Goal: Task Accomplishment & Management: Complete application form

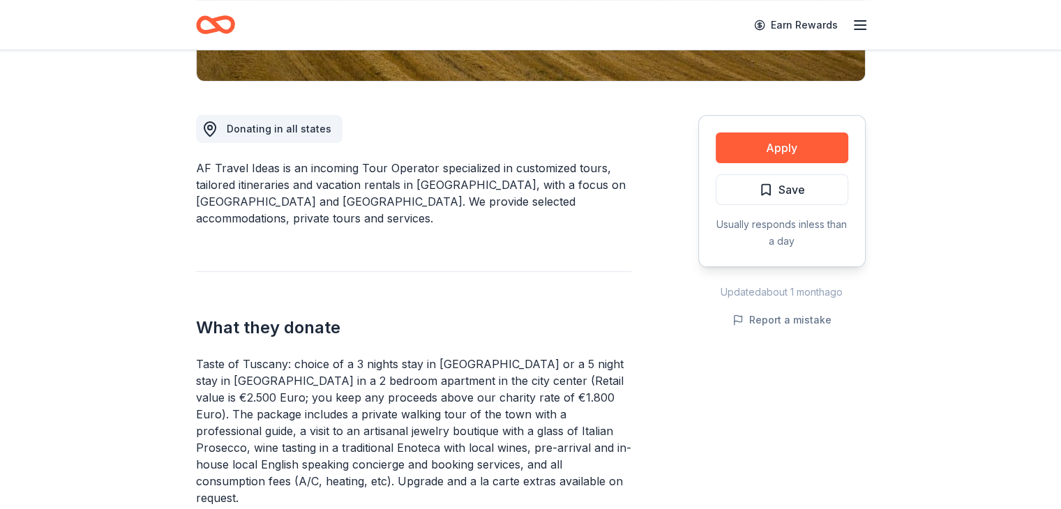
scroll to position [343, 0]
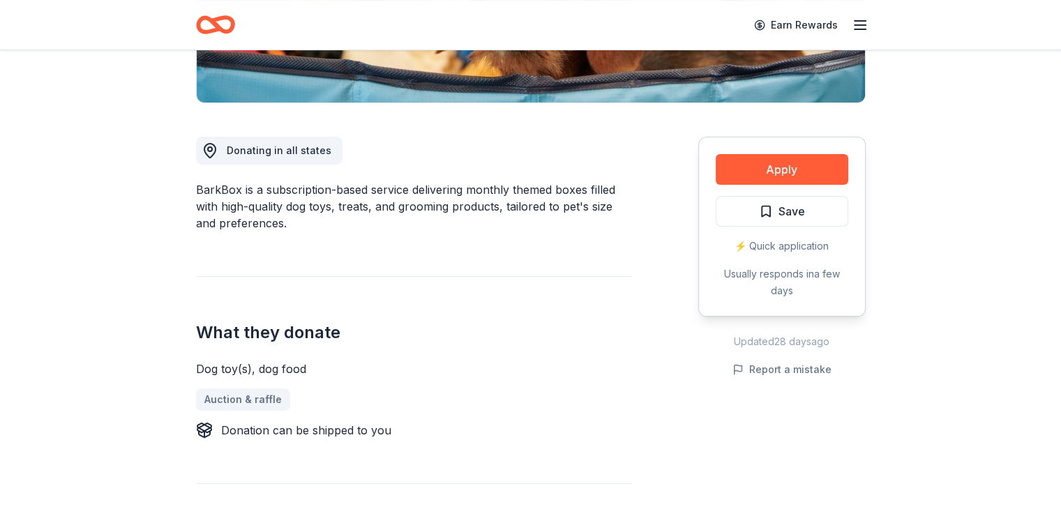
scroll to position [268, 0]
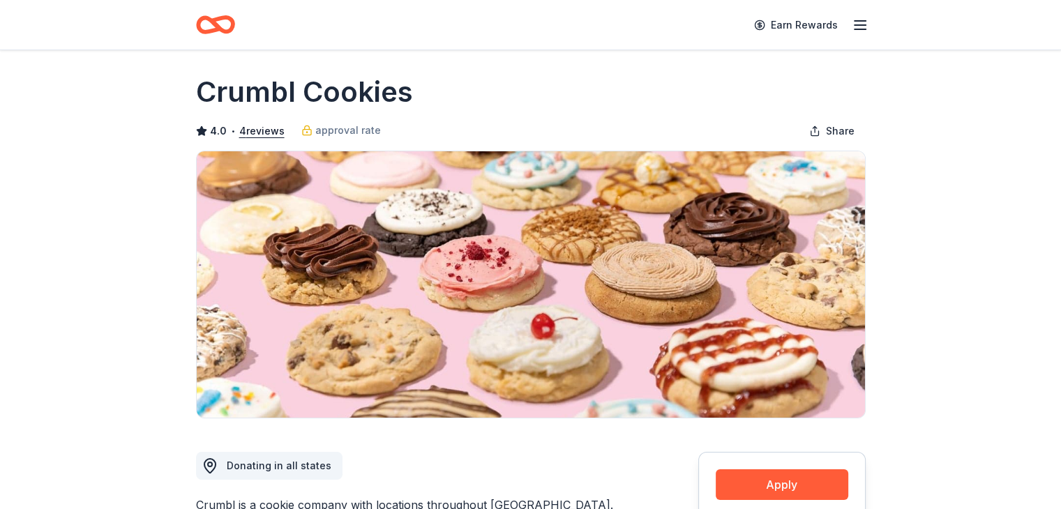
scroll to position [7, 0]
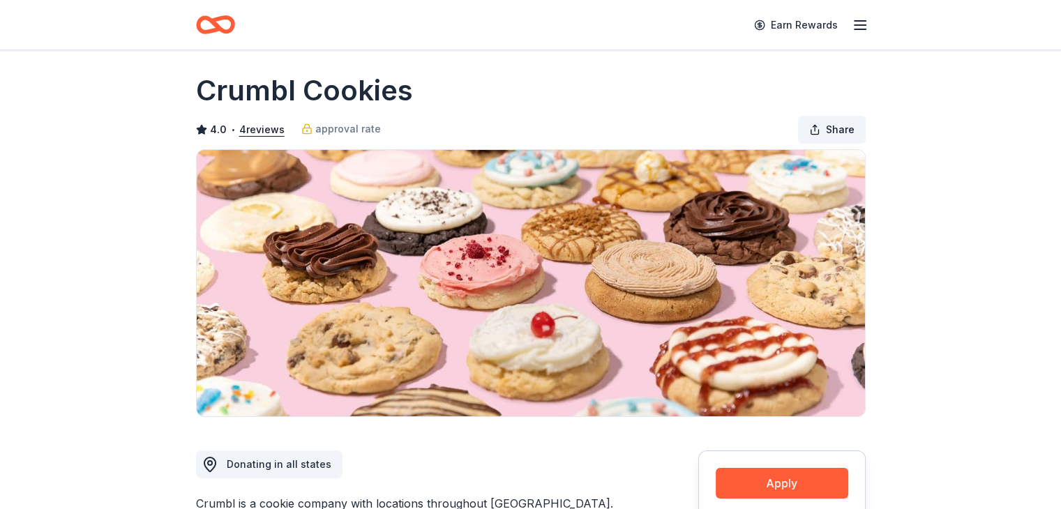
click at [846, 122] on span "Share" at bounding box center [840, 129] width 29 height 17
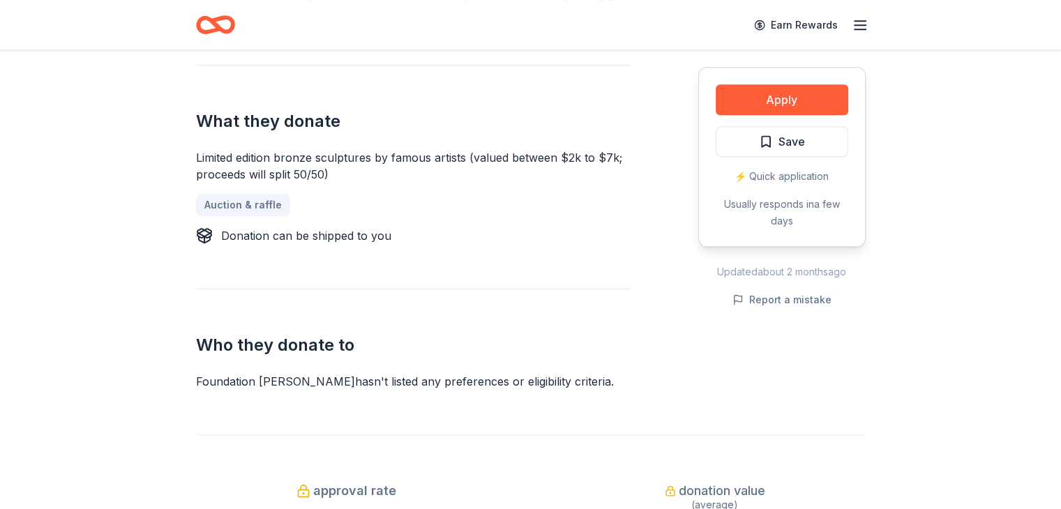
scroll to position [673, 0]
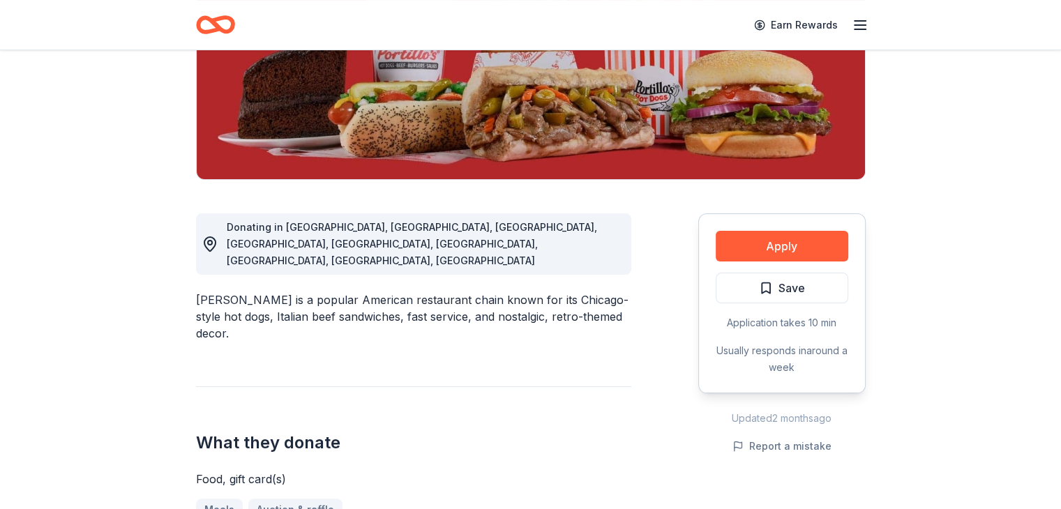
scroll to position [246, 0]
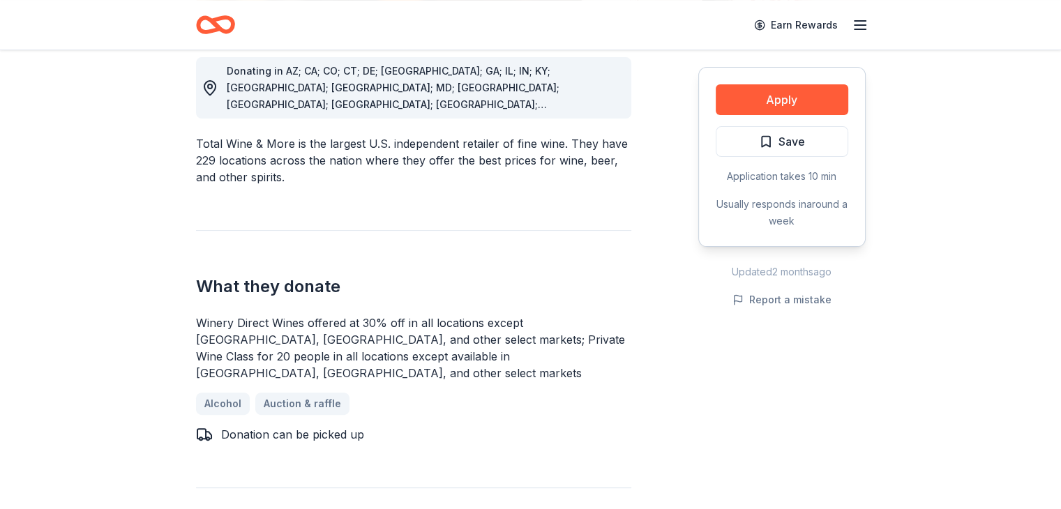
scroll to position [401, 0]
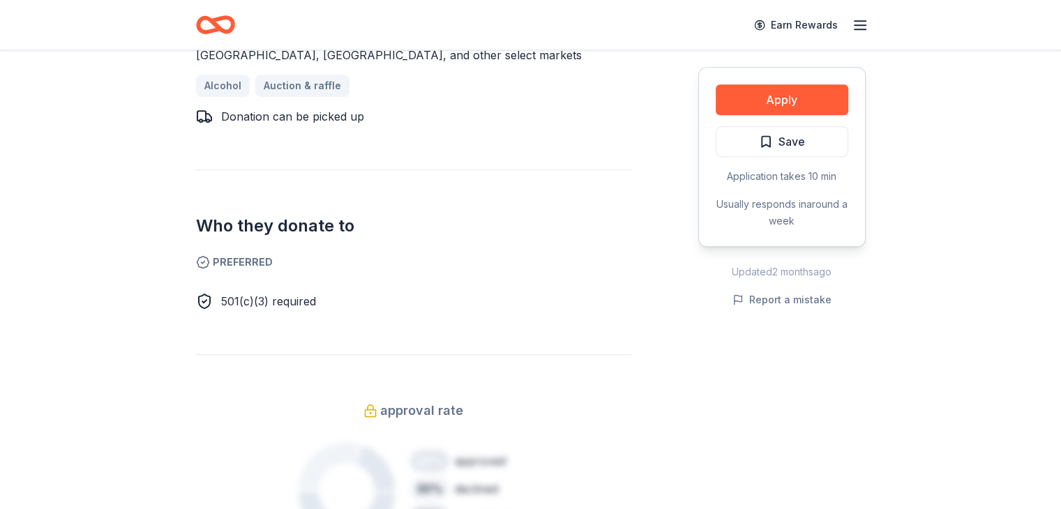
scroll to position [719, 0]
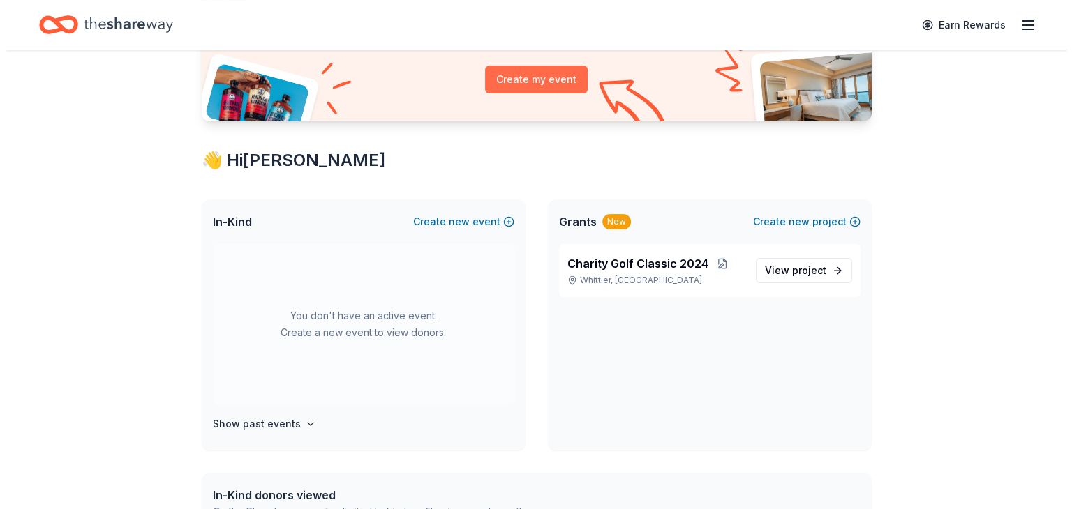
scroll to position [159, 0]
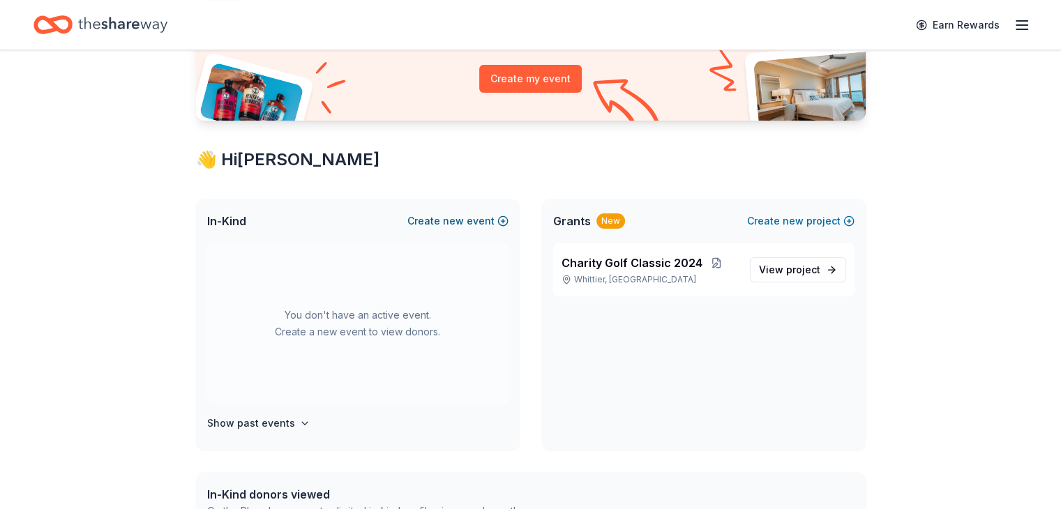
click at [483, 216] on button "Create new event" at bounding box center [457, 221] width 101 height 17
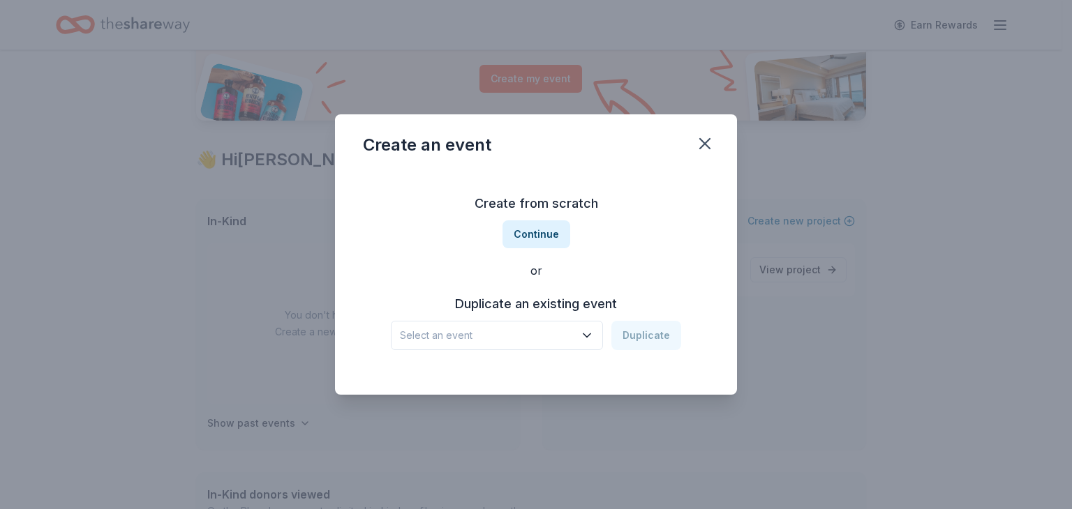
click at [541, 334] on span "Select an event" at bounding box center [487, 335] width 174 height 17
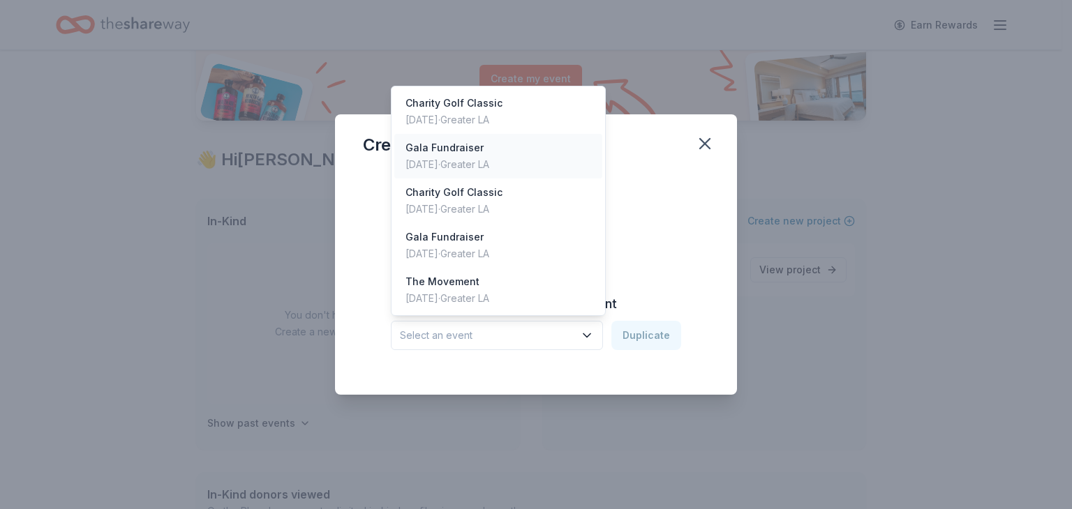
click at [534, 160] on div "Gala Fundraiser [DATE] · Greater LA" at bounding box center [498, 156] width 208 height 45
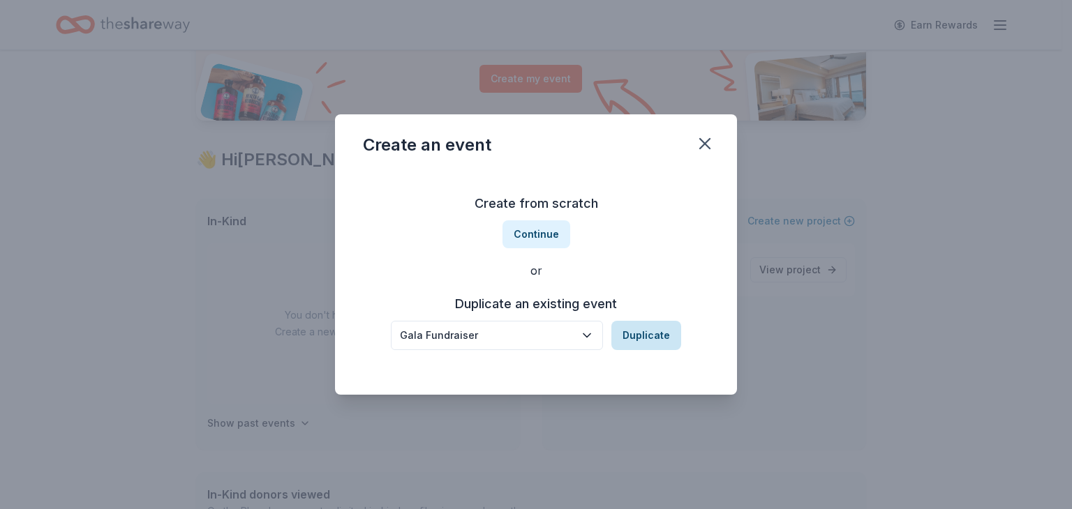
click at [649, 332] on button "Duplicate" at bounding box center [646, 335] width 70 height 29
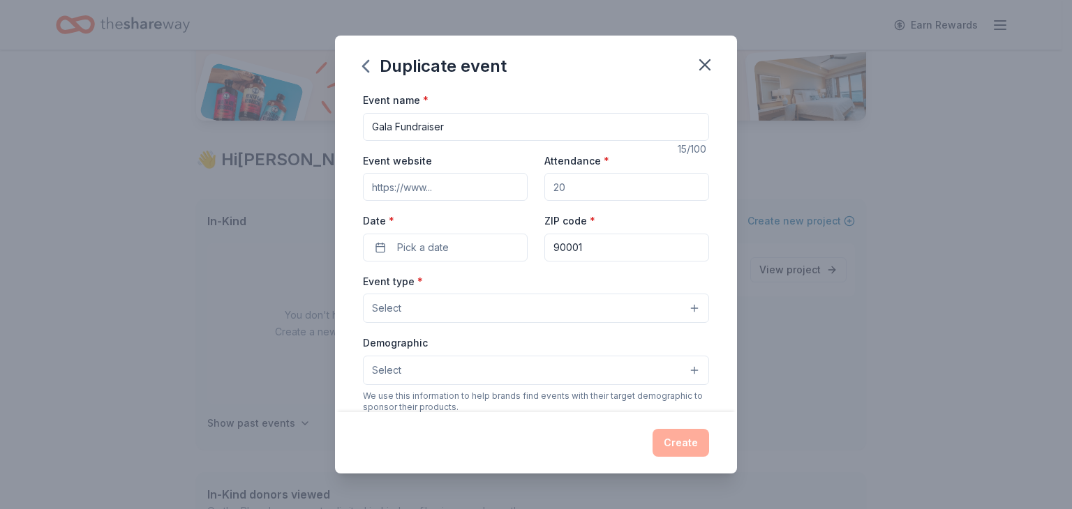
click at [561, 186] on input "Attendance *" at bounding box center [626, 187] width 165 height 28
type input "350"
click at [467, 250] on button "Pick a date" at bounding box center [445, 248] width 165 height 28
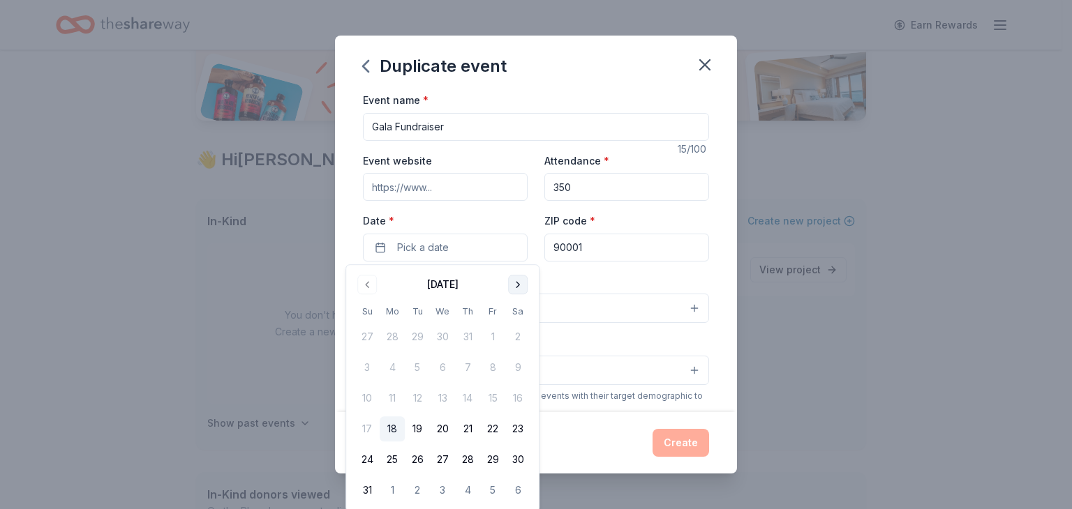
click at [521, 283] on button "Go to next month" at bounding box center [518, 285] width 20 height 20
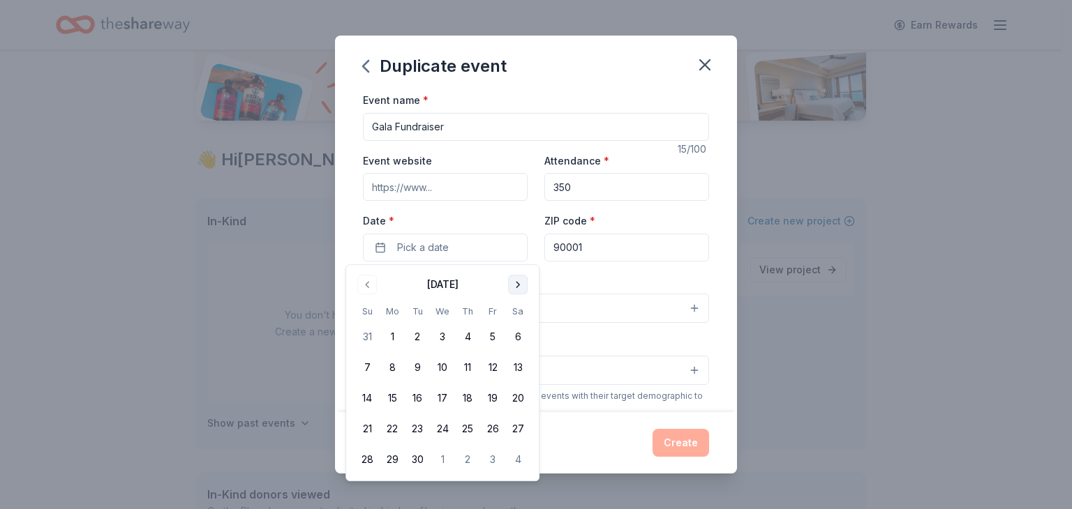
click at [516, 284] on button "Go to next month" at bounding box center [518, 285] width 20 height 20
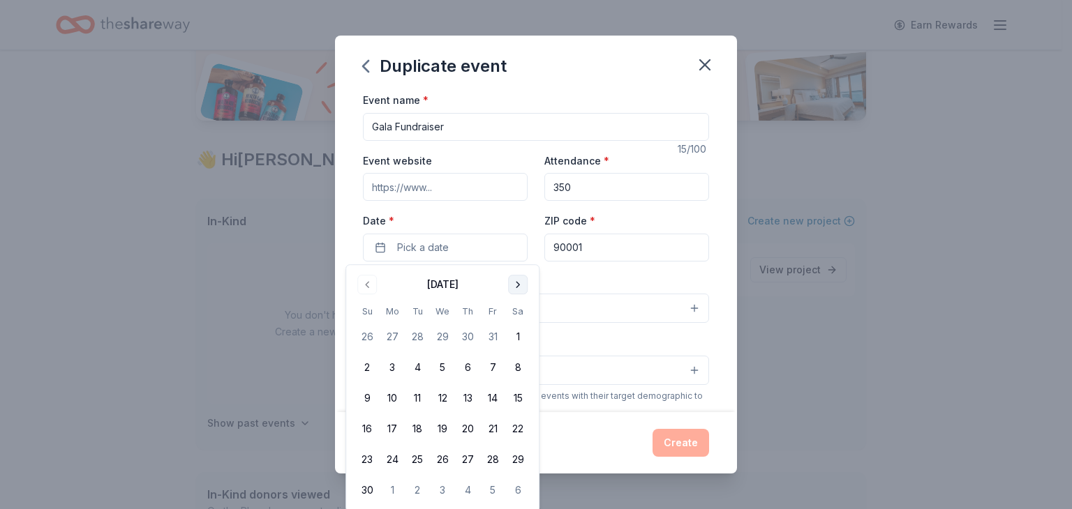
click at [516, 283] on button "Go to next month" at bounding box center [518, 285] width 20 height 20
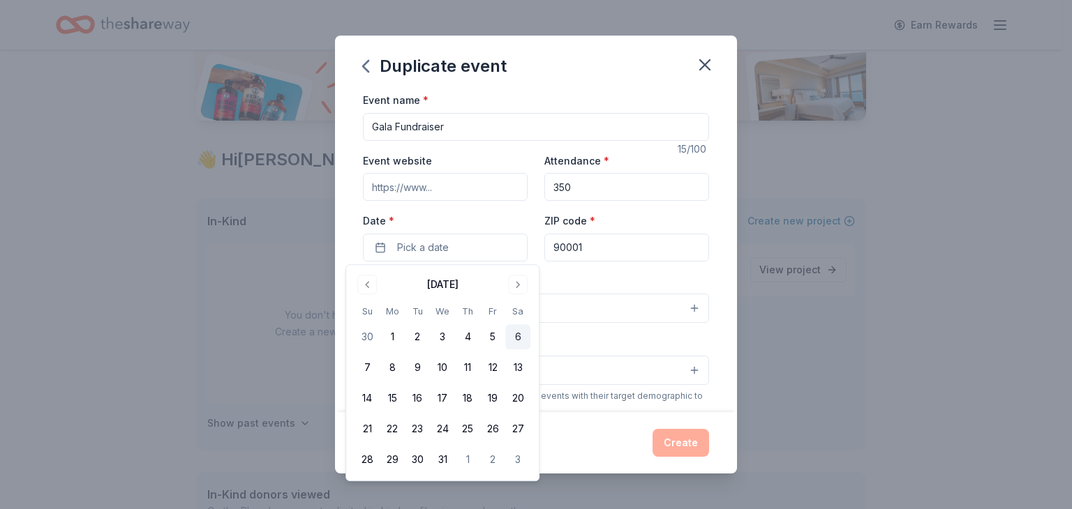
click at [522, 336] on button "6" at bounding box center [517, 336] width 25 height 25
click at [597, 246] on input "90001" at bounding box center [626, 248] width 165 height 28
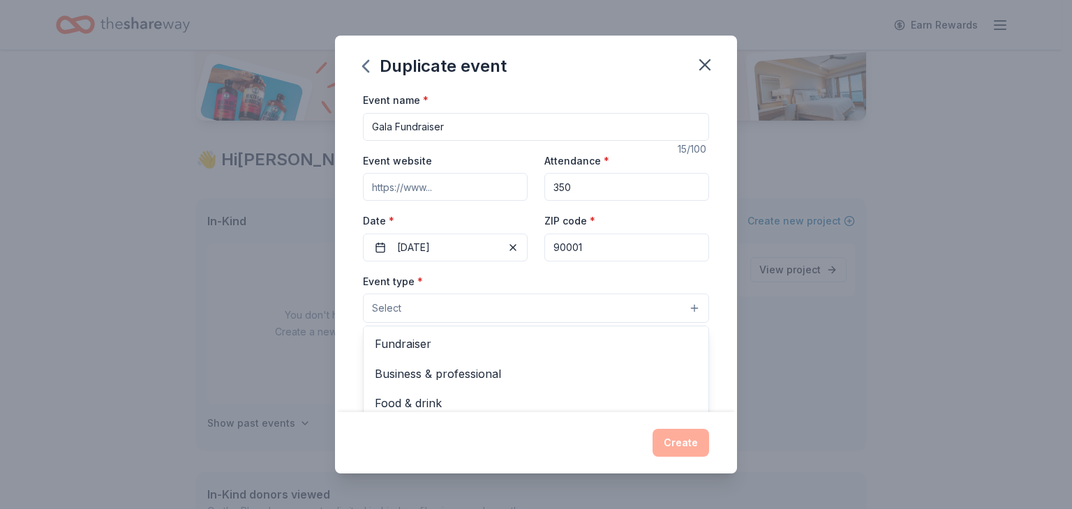
click at [414, 301] on button "Select" at bounding box center [536, 308] width 346 height 29
click at [408, 345] on span "Fundraiser" at bounding box center [536, 344] width 322 height 18
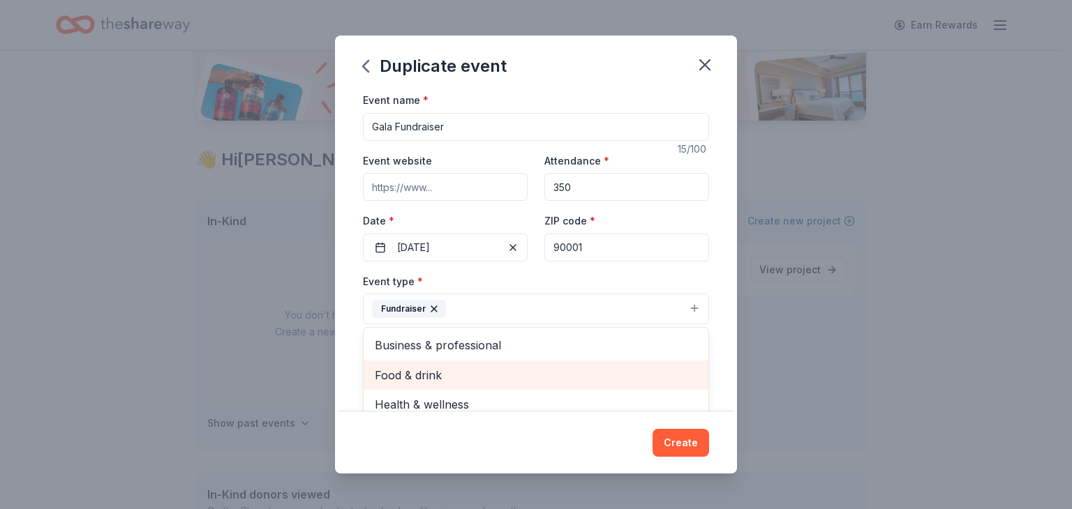
scroll to position [0, 0]
click at [712, 353] on div "Event name * Gala Fundraiser 15 /100 Event website Attendance * 350 Date * [DAT…" at bounding box center [536, 251] width 402 height 321
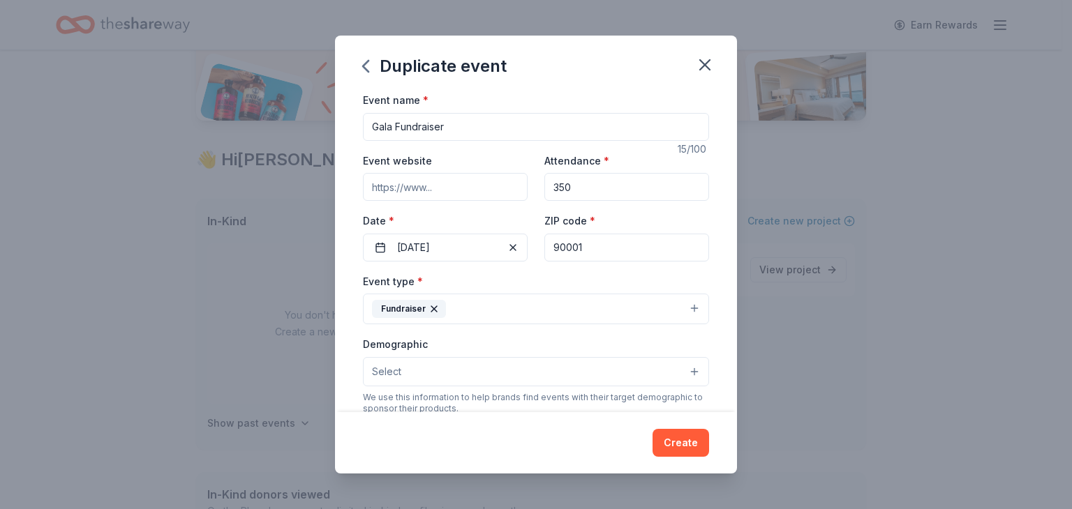
click at [607, 310] on button "Fundraiser" at bounding box center [536, 309] width 346 height 31
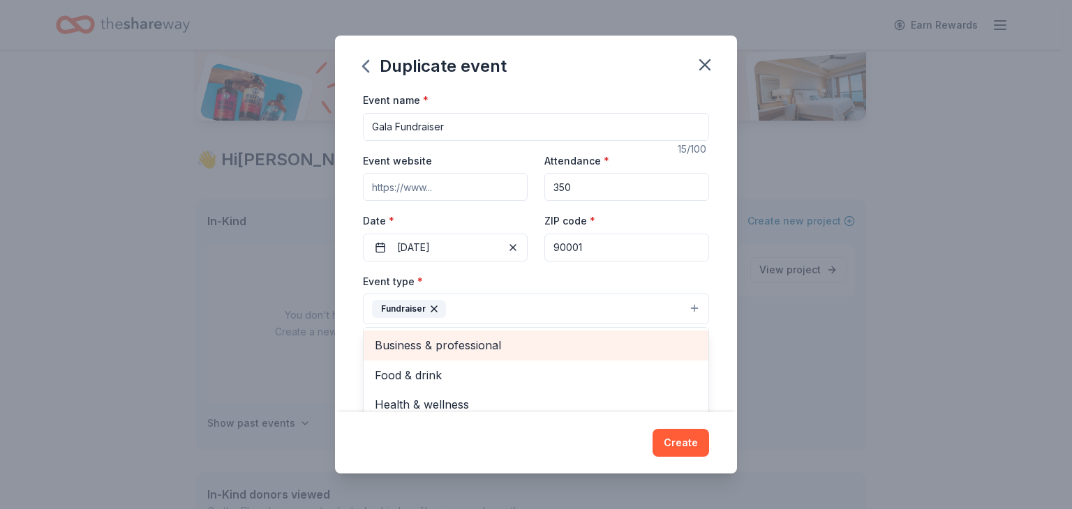
click at [606, 346] on span "Business & professional" at bounding box center [536, 345] width 322 height 18
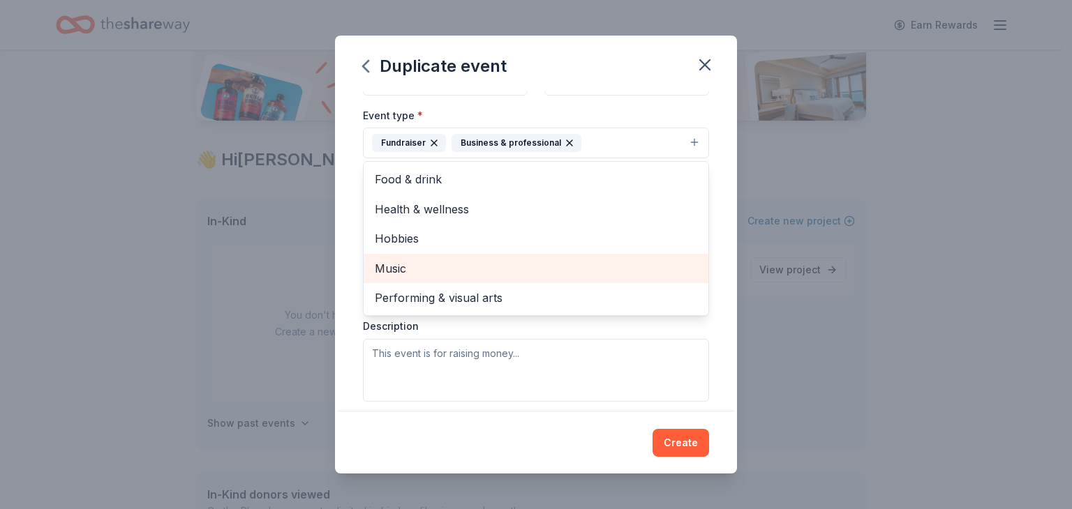
scroll to position [165, 0]
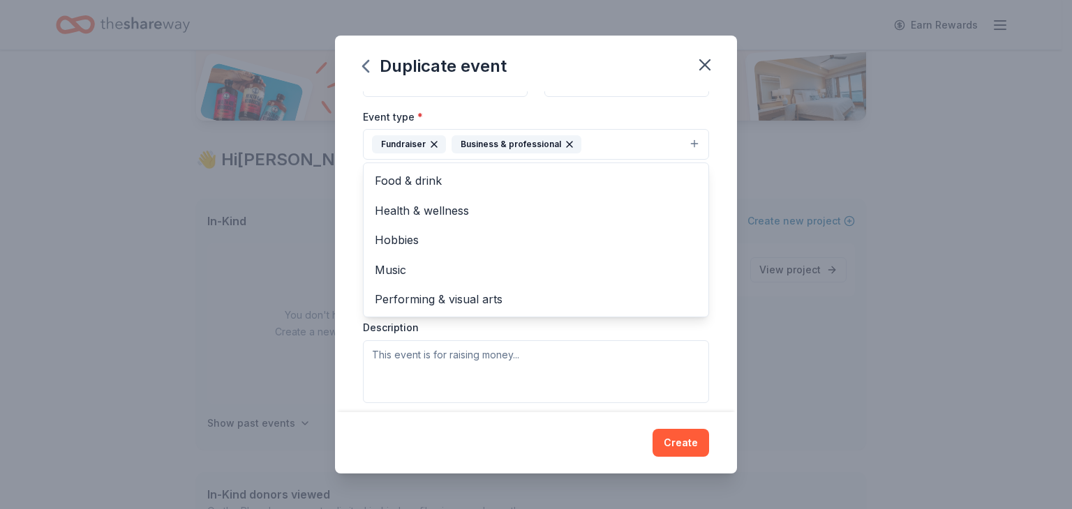
click at [709, 268] on div "Event name * Gala Fundraiser 15 /100 Event website Attendance * 350 Date * [DAT…" at bounding box center [536, 251] width 402 height 321
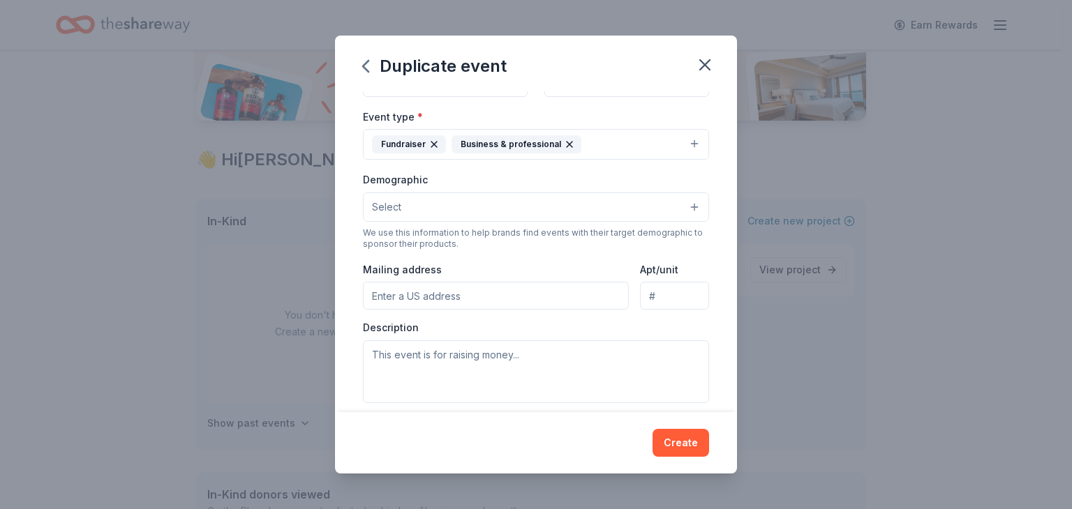
click at [565, 207] on button "Select" at bounding box center [536, 207] width 346 height 29
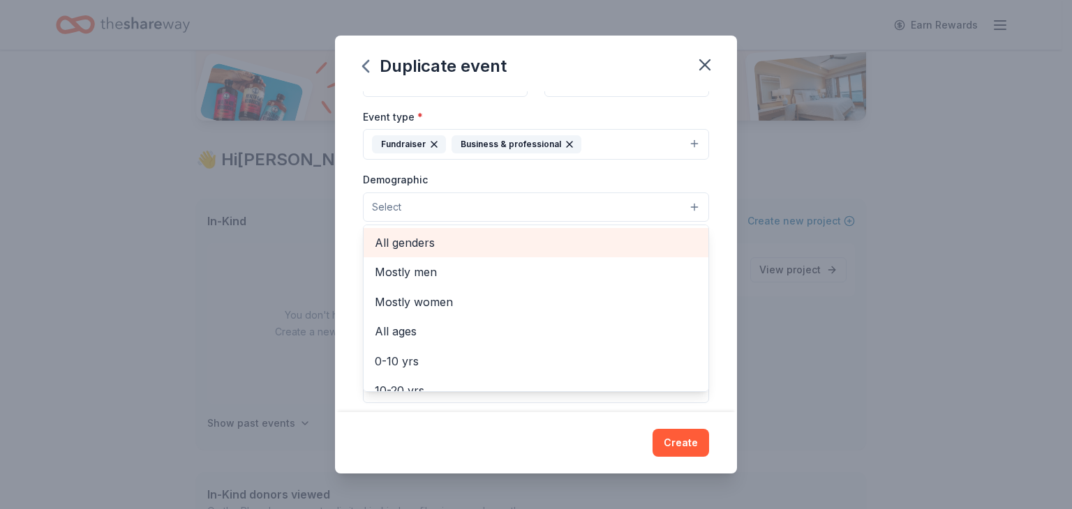
click at [559, 241] on span "All genders" at bounding box center [536, 243] width 322 height 18
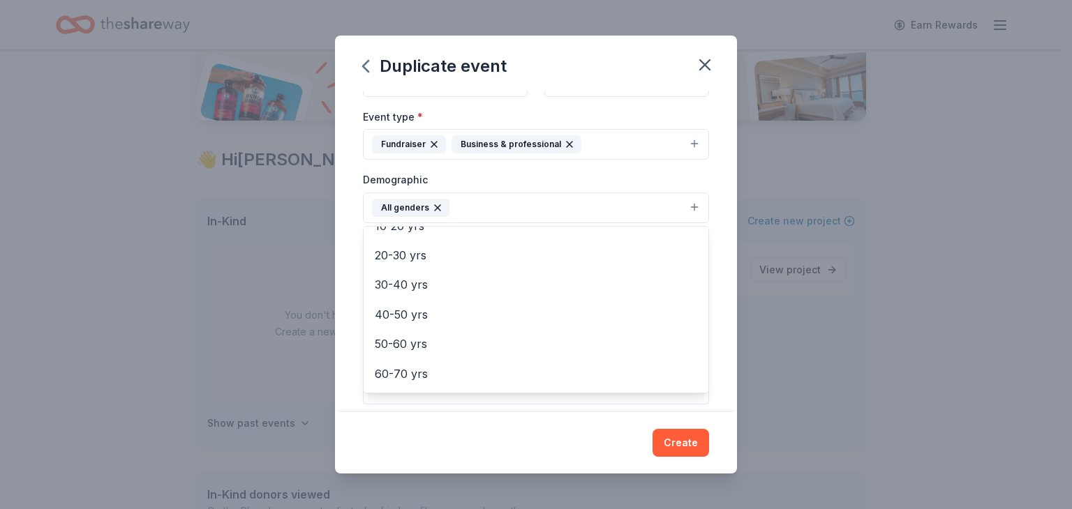
scroll to position [153, 0]
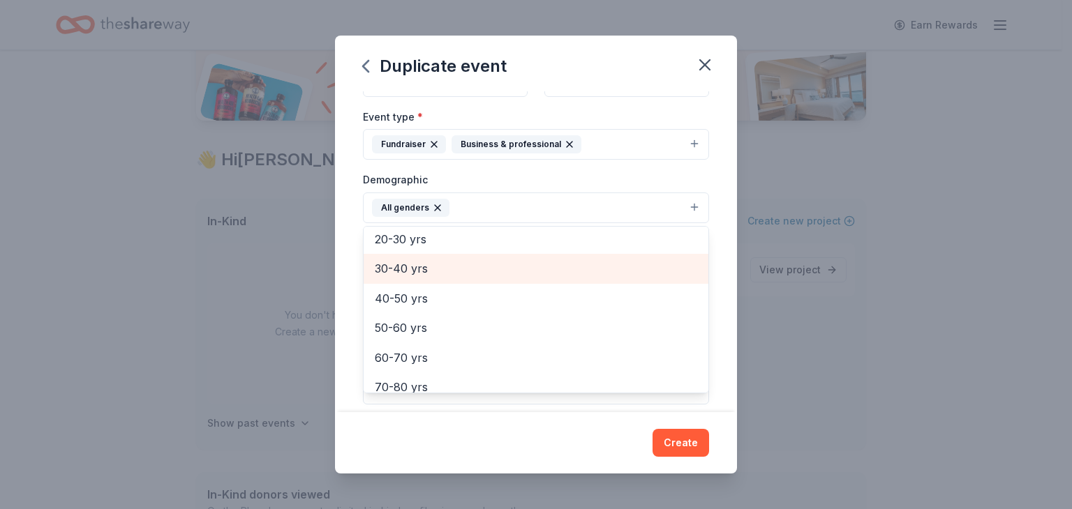
click at [539, 274] on span "30-40 yrs" at bounding box center [536, 269] width 322 height 18
click at [536, 278] on div "40-50 yrs" at bounding box center [536, 268] width 345 height 29
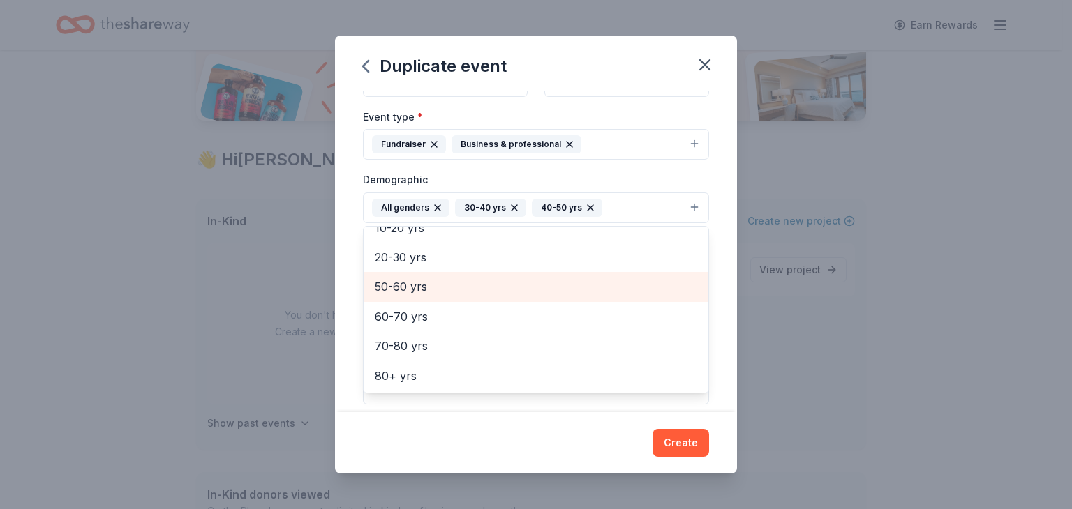
click at [536, 278] on span "50-60 yrs" at bounding box center [536, 287] width 322 height 18
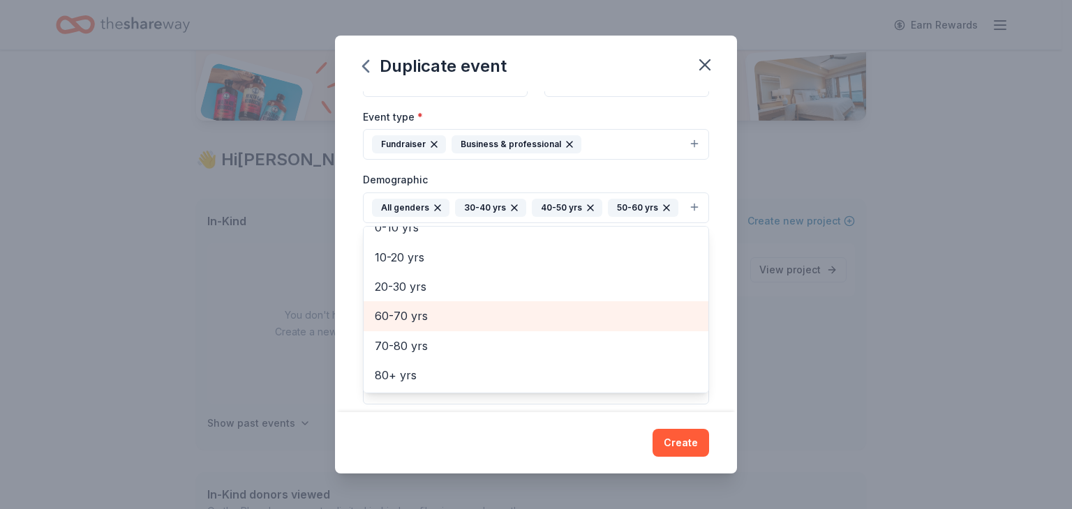
click at [533, 315] on span "60-70 yrs" at bounding box center [536, 316] width 322 height 18
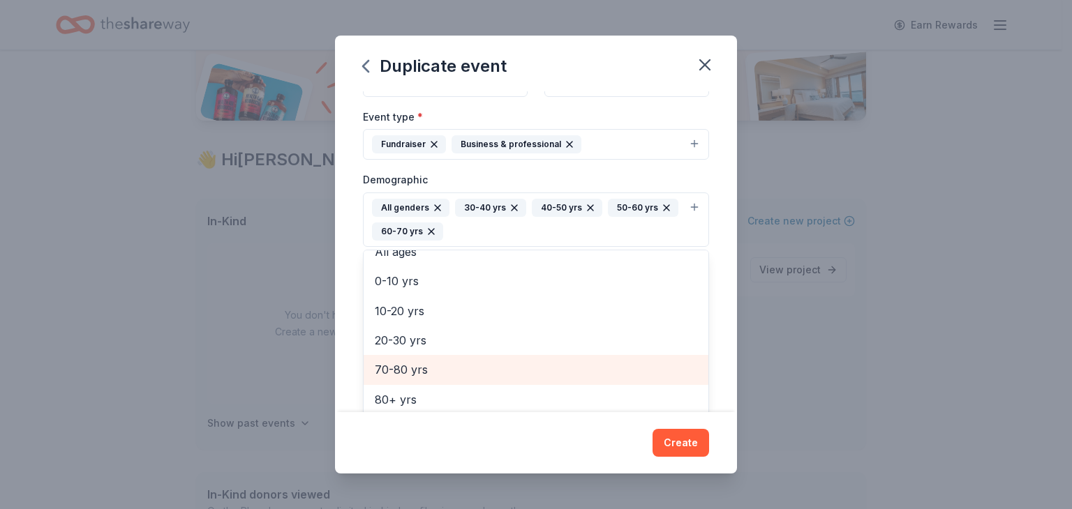
click at [529, 373] on span "70-80 yrs" at bounding box center [536, 370] width 322 height 18
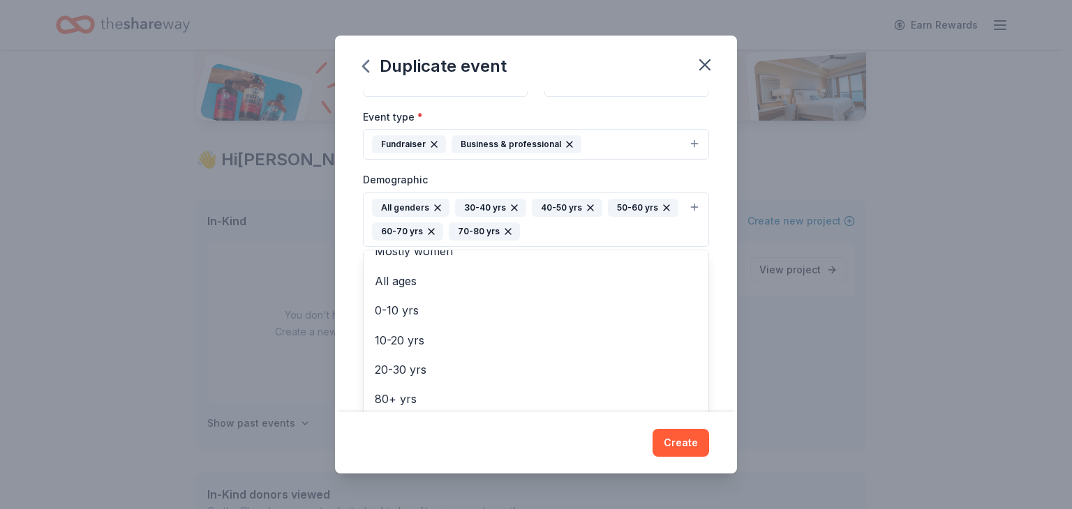
click at [713, 289] on div "Event name * Gala Fundraiser 15 /100 Event website Attendance * 350 Date * [DAT…" at bounding box center [536, 251] width 402 height 321
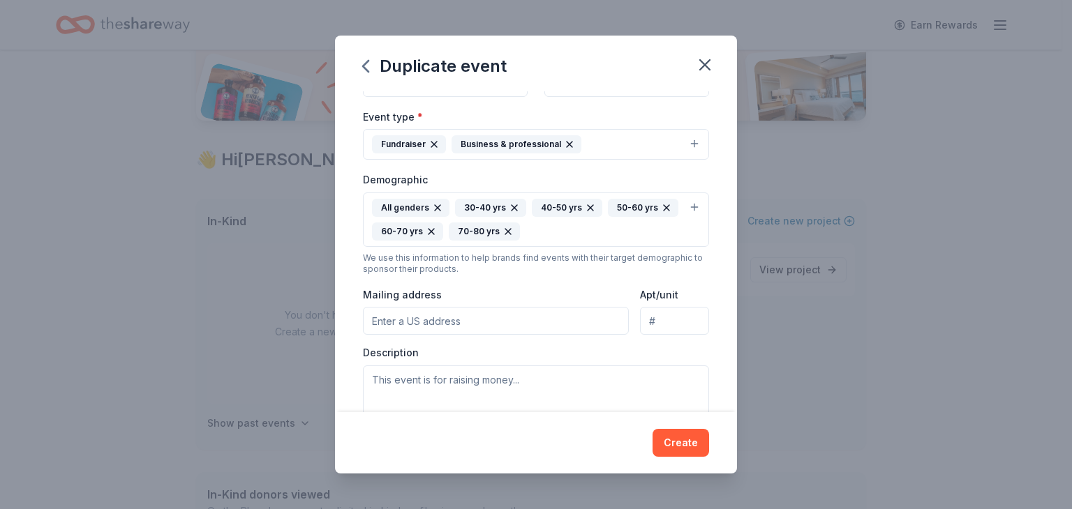
click at [513, 319] on input "Mailing address" at bounding box center [496, 321] width 266 height 28
type input "[STREET_ADDRESS]"
type input "#100"
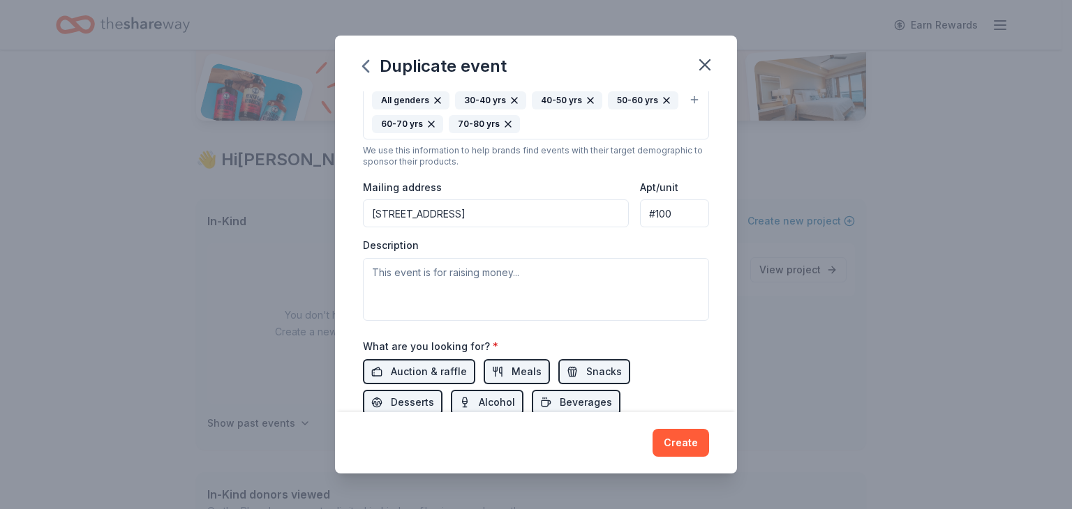
scroll to position [274, 0]
click at [449, 370] on span "Auction & raffle" at bounding box center [429, 370] width 76 height 17
click at [512, 369] on span "Meals" at bounding box center [526, 370] width 30 height 17
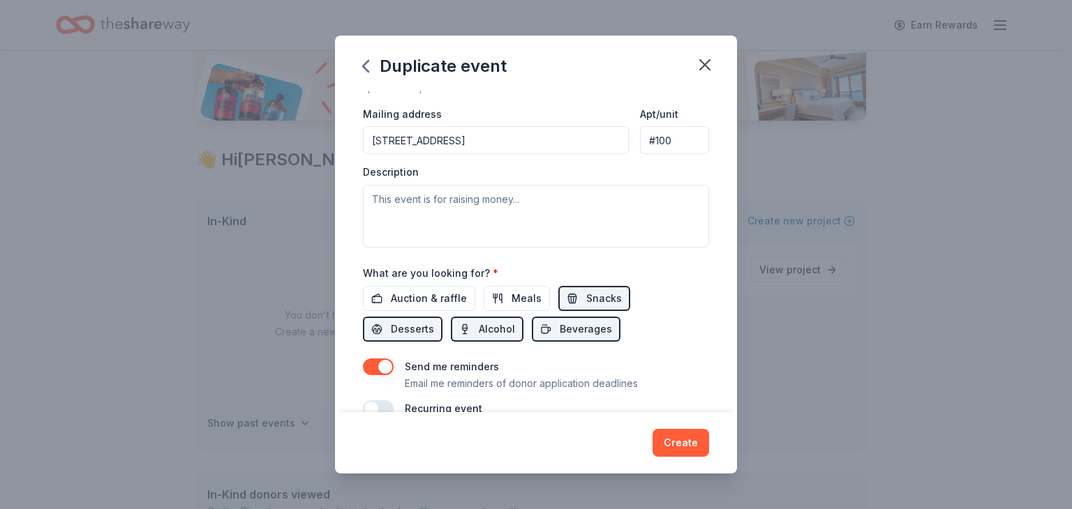
scroll to position [347, 0]
click at [601, 288] on span "Snacks" at bounding box center [604, 296] width 36 height 17
click at [407, 332] on span "Desserts" at bounding box center [412, 327] width 43 height 17
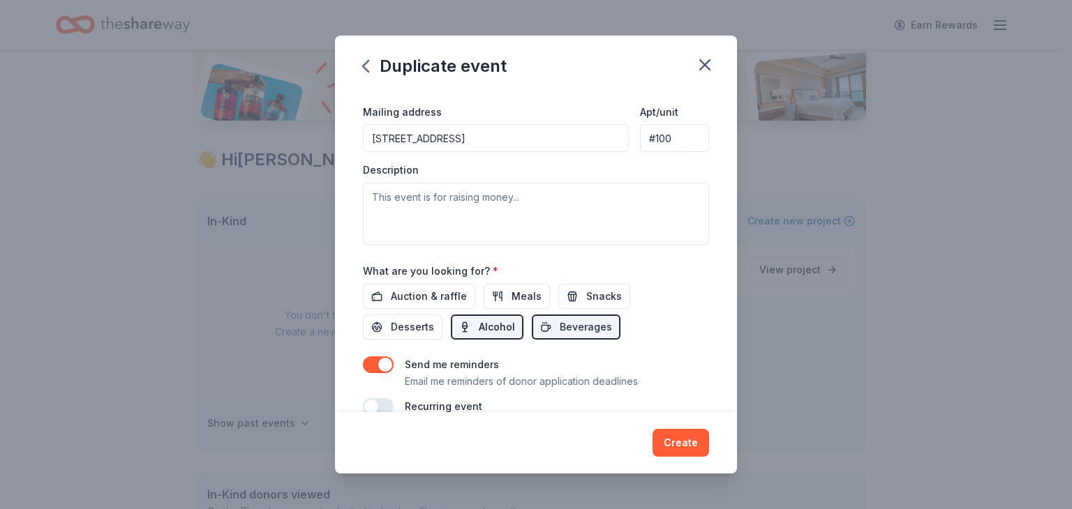
click at [490, 322] on span "Alcohol" at bounding box center [497, 327] width 36 height 17
click at [585, 330] on span "Beverages" at bounding box center [586, 327] width 52 height 17
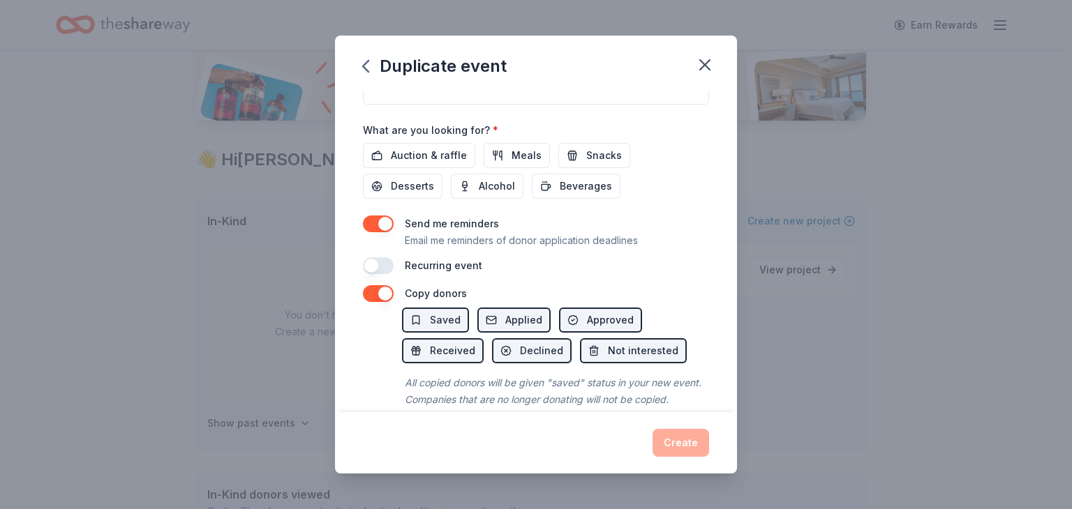
scroll to position [495, 0]
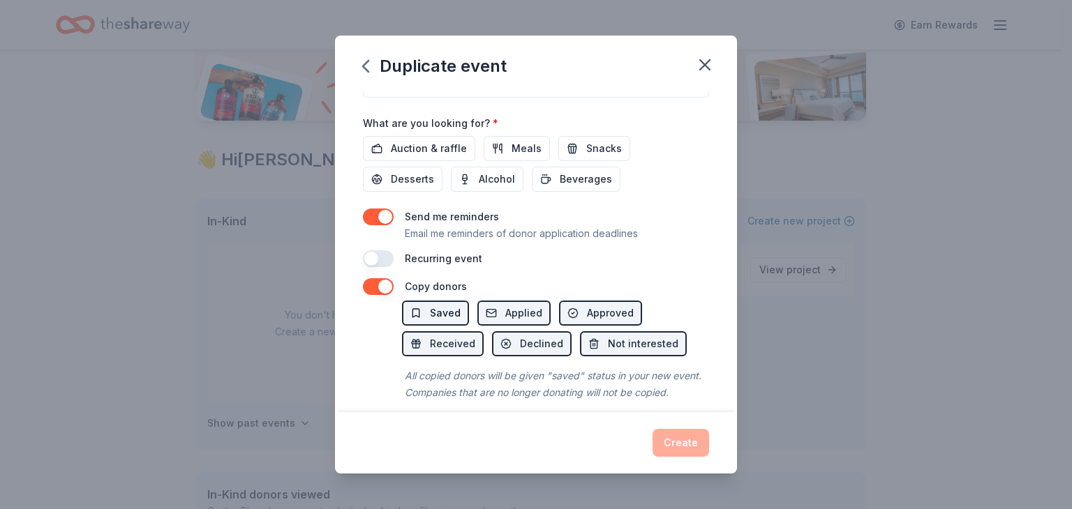
click at [451, 308] on span "Saved" at bounding box center [445, 313] width 31 height 17
click at [514, 310] on span "Applied" at bounding box center [523, 313] width 37 height 17
drag, startPoint x: 618, startPoint y: 324, endPoint x: 583, endPoint y: 312, distance: 37.1
click at [618, 325] on div "Saved Applied Approved Received Declined Not interested" at bounding box center [555, 329] width 307 height 56
click at [572, 310] on button "Approved" at bounding box center [600, 313] width 83 height 25
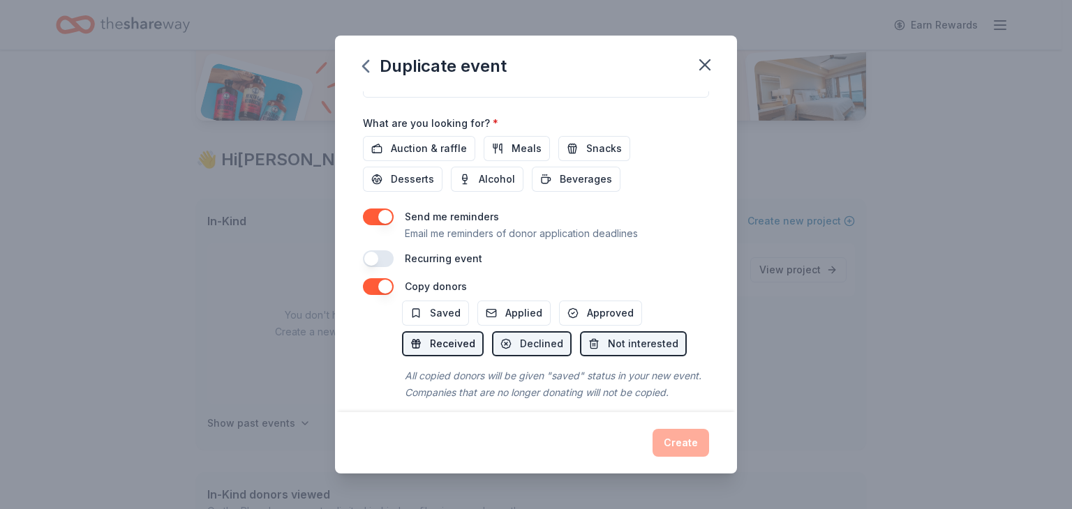
drag, startPoint x: 444, startPoint y: 351, endPoint x: 472, endPoint y: 337, distance: 31.2
click at [444, 351] on button "Received" at bounding box center [443, 343] width 82 height 25
click at [546, 343] on span "Declined" at bounding box center [541, 344] width 43 height 17
click at [637, 346] on span "Not interested" at bounding box center [643, 344] width 70 height 17
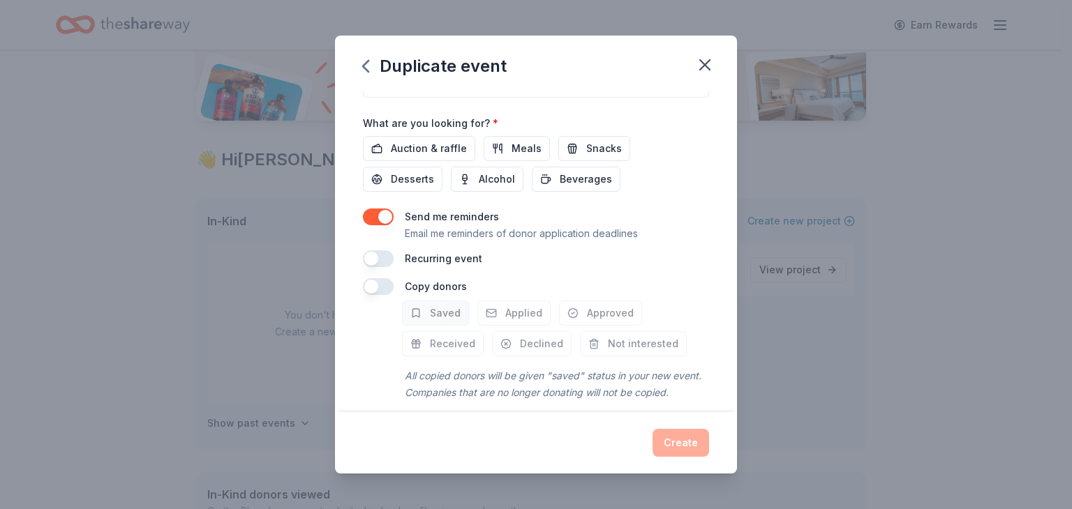
click at [424, 316] on button "Saved" at bounding box center [435, 313] width 67 height 25
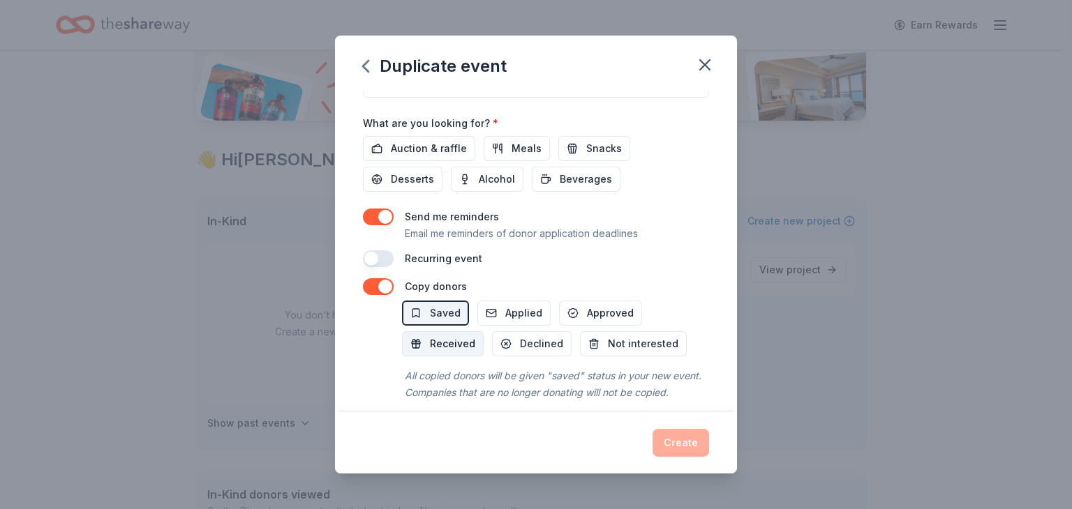
click at [442, 343] on span "Received" at bounding box center [452, 344] width 45 height 17
click at [505, 294] on div "Event name * Gala Fundraiser 15 /100 Event website Attendance * 350 Date * [DAT…" at bounding box center [536, 251] width 402 height 321
click at [507, 308] on span "Applied" at bounding box center [523, 313] width 37 height 17
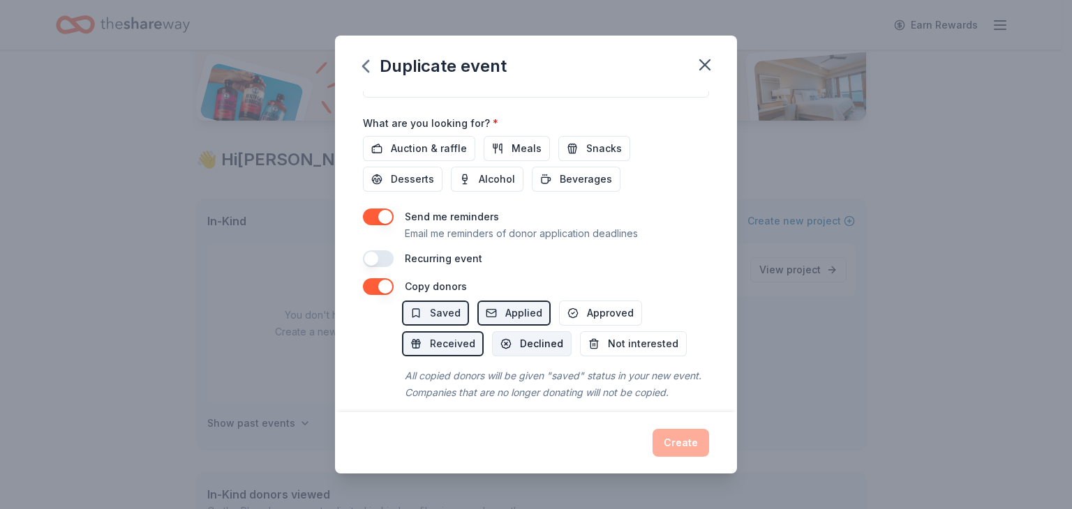
click at [534, 340] on span "Declined" at bounding box center [541, 344] width 43 height 17
drag, startPoint x: 584, startPoint y: 316, endPoint x: 603, endPoint y: 341, distance: 31.4
click at [587, 316] on span "Approved" at bounding box center [610, 313] width 47 height 17
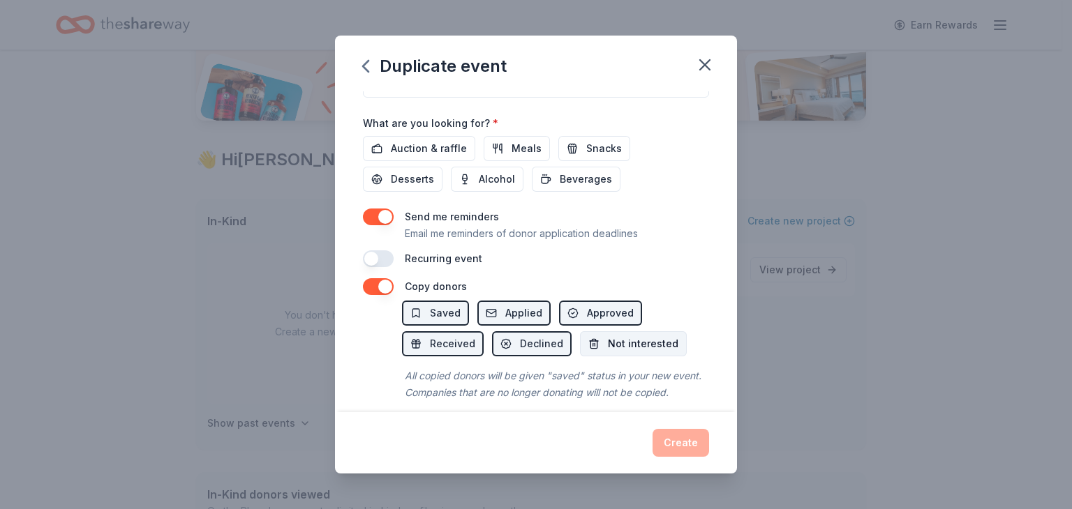
click at [608, 355] on button "Not interested" at bounding box center [633, 343] width 107 height 25
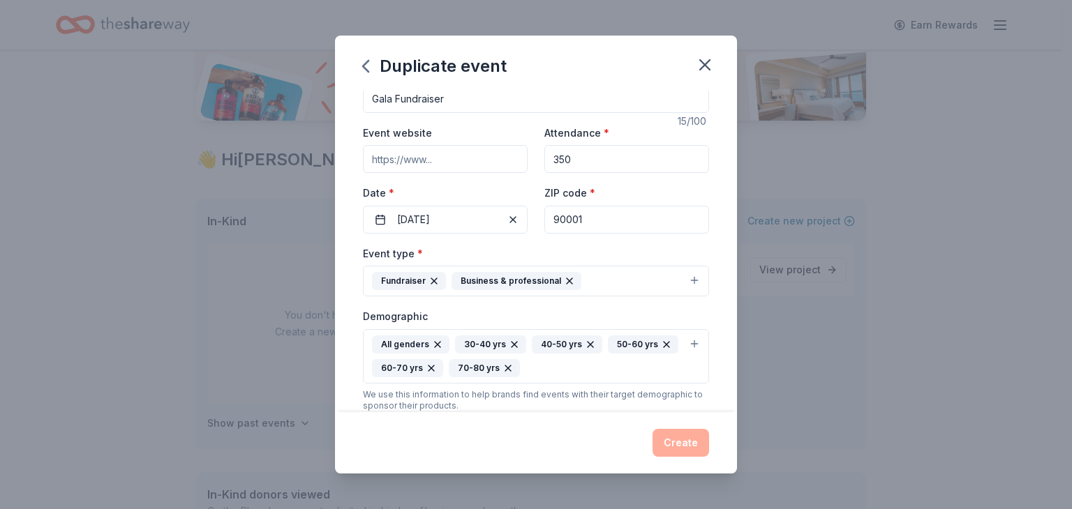
scroll to position [27, 0]
click at [389, 157] on input "Event website" at bounding box center [445, 160] width 165 height 28
paste input "[URL][DOMAIN_NAME]"
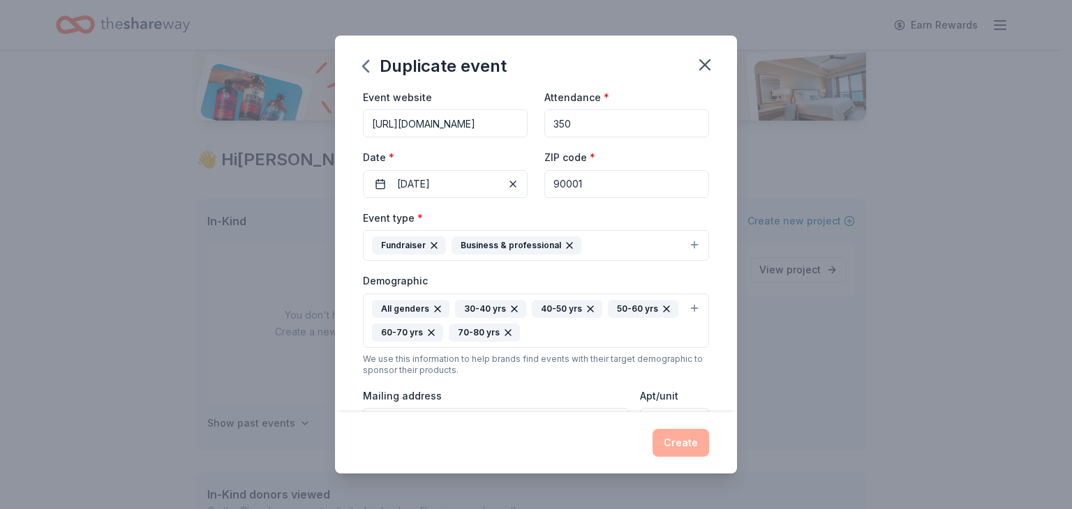
scroll to position [64, 0]
type input "[URL][DOMAIN_NAME]"
click at [597, 177] on input "90001" at bounding box center [626, 184] width 165 height 28
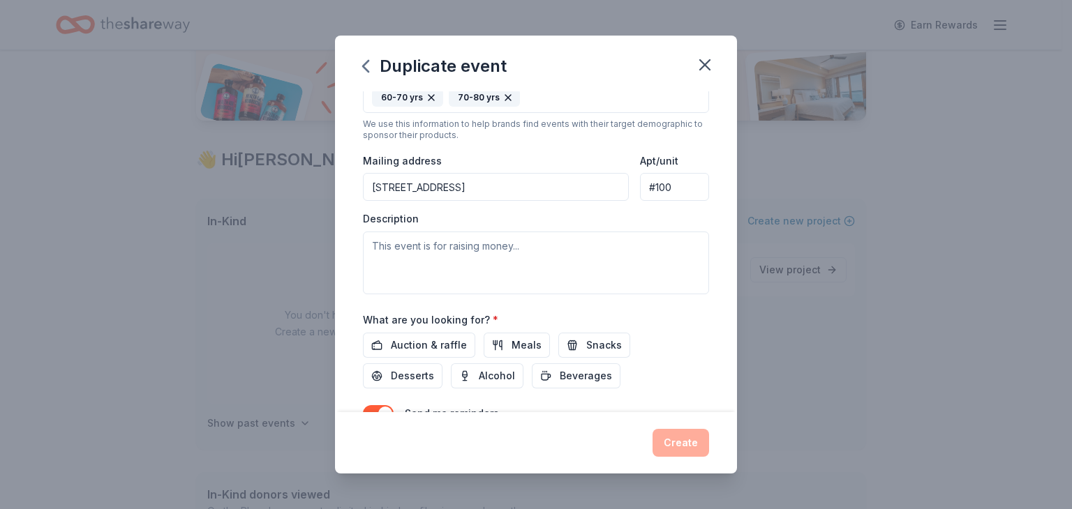
scroll to position [304, 0]
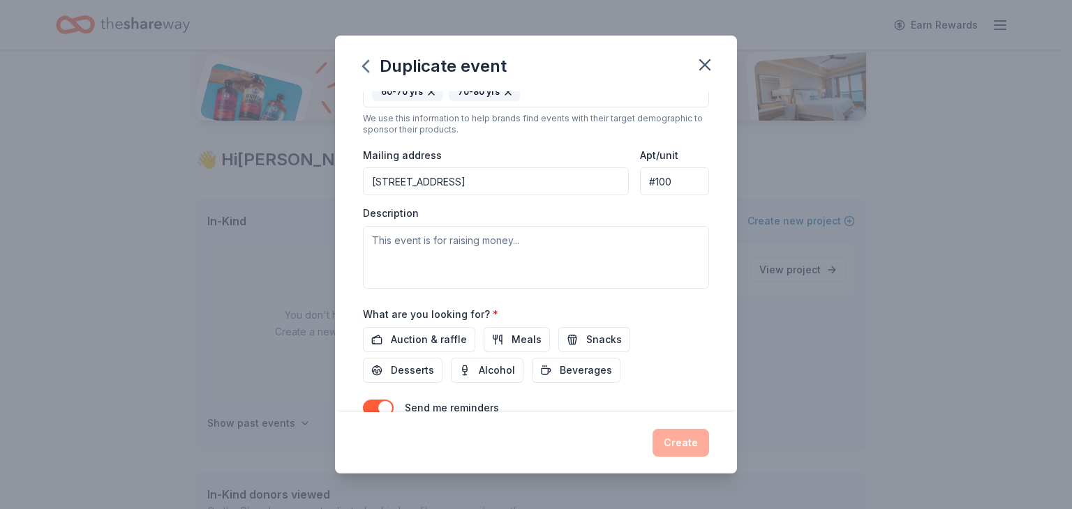
type input "90015"
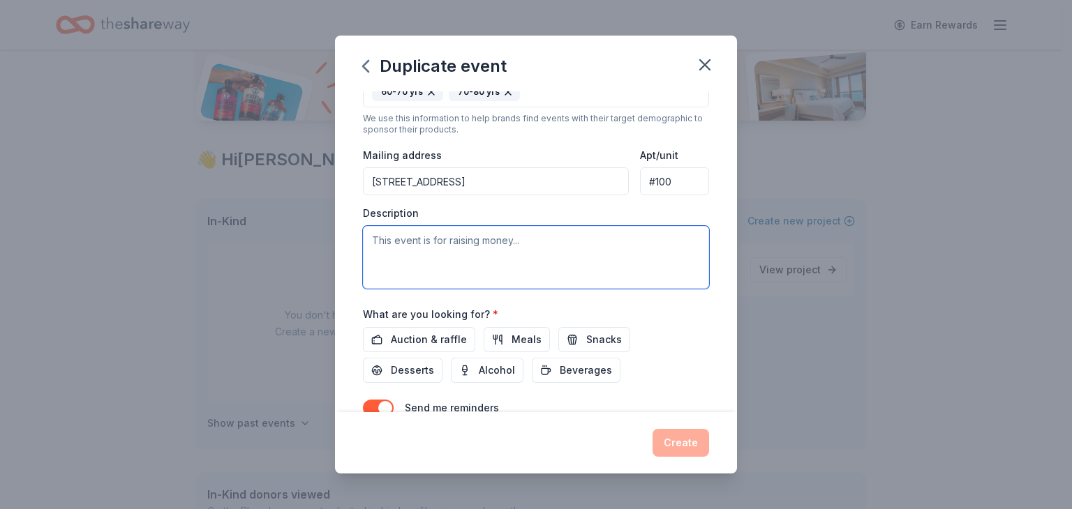
click at [527, 250] on textarea at bounding box center [536, 257] width 346 height 63
type textarea "T"
paste textarea "Join us for an inspirational evening of celebration, entertainment, and purpose…"
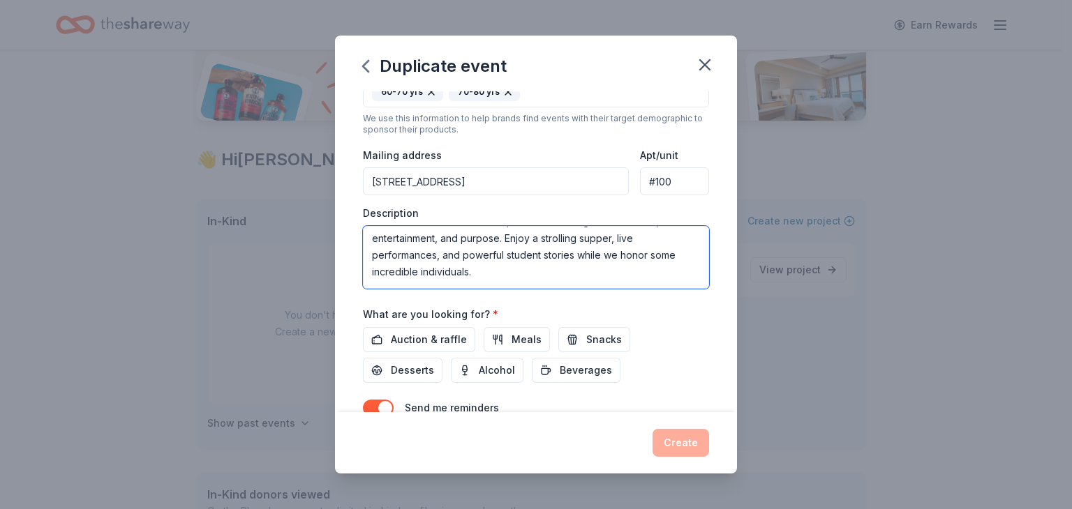
scroll to position [0, 0]
drag, startPoint x: 429, startPoint y: 239, endPoint x: 481, endPoint y: 237, distance: 52.4
click at [481, 237] on textarea "Raise funds Join us for an inspirational evening of celebration, entertainment,…" at bounding box center [536, 257] width 346 height 63
drag, startPoint x: 427, startPoint y: 239, endPoint x: 366, endPoint y: 238, distance: 60.7
click at [366, 238] on textarea "Raise funds An inspirational evening of celebration, entertainment, and purpose…" at bounding box center [536, 257] width 346 height 63
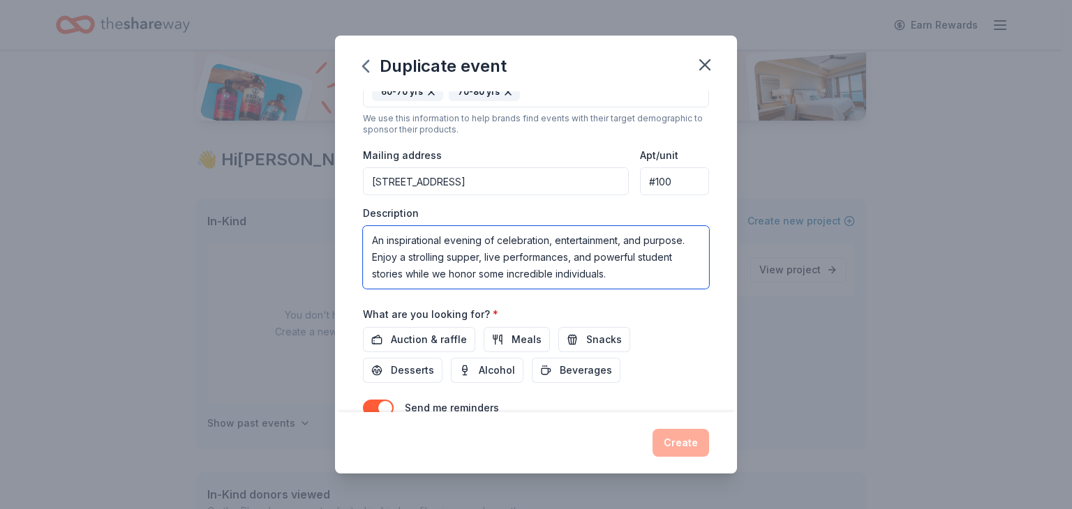
click at [410, 256] on textarea "An inspirational evening of celebration, entertainment, and purpose. Enjoy a st…" at bounding box center [536, 257] width 346 height 63
paste textarea "Raise funds"
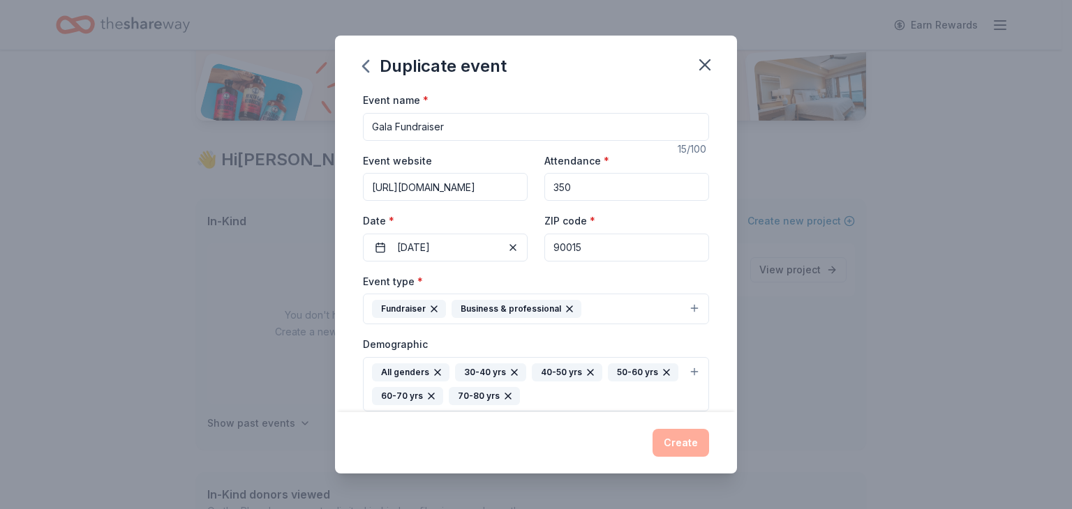
type textarea "An inspirational evening of celebration, entertainment, and purpose while raisi…"
click at [374, 124] on input "Gala Fundraiser" at bounding box center [536, 127] width 346 height 28
click at [429, 126] on input "Annual Gala Fundraiser" at bounding box center [536, 127] width 346 height 28
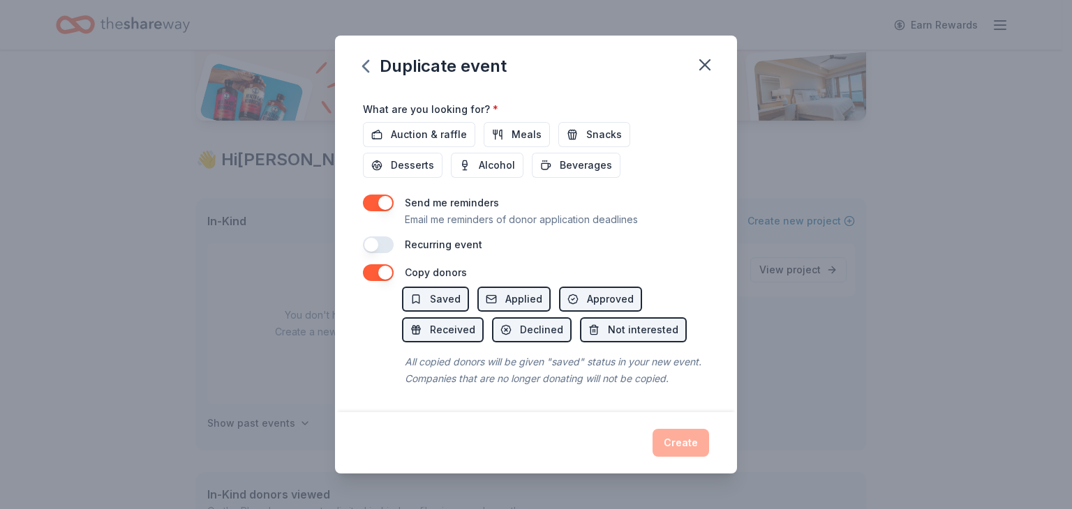
scroll to position [525, 0]
type input "Annual Gala & Fundraiser"
click at [494, 368] on div "All copied donors will be given "saved" status in your new event. Companies tha…" at bounding box center [555, 370] width 307 height 39
click at [578, 157] on span "Beverages" at bounding box center [586, 165] width 52 height 17
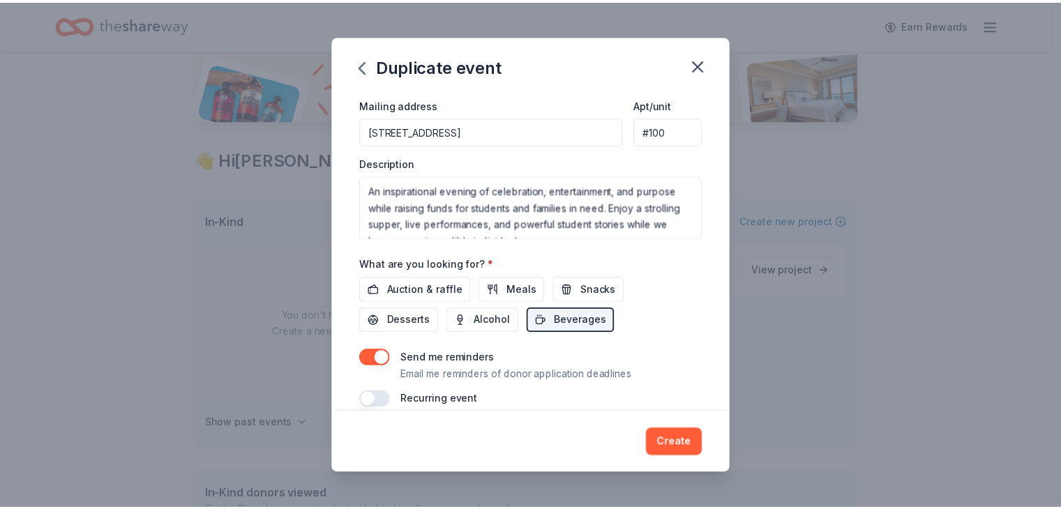
scroll to position [357, 0]
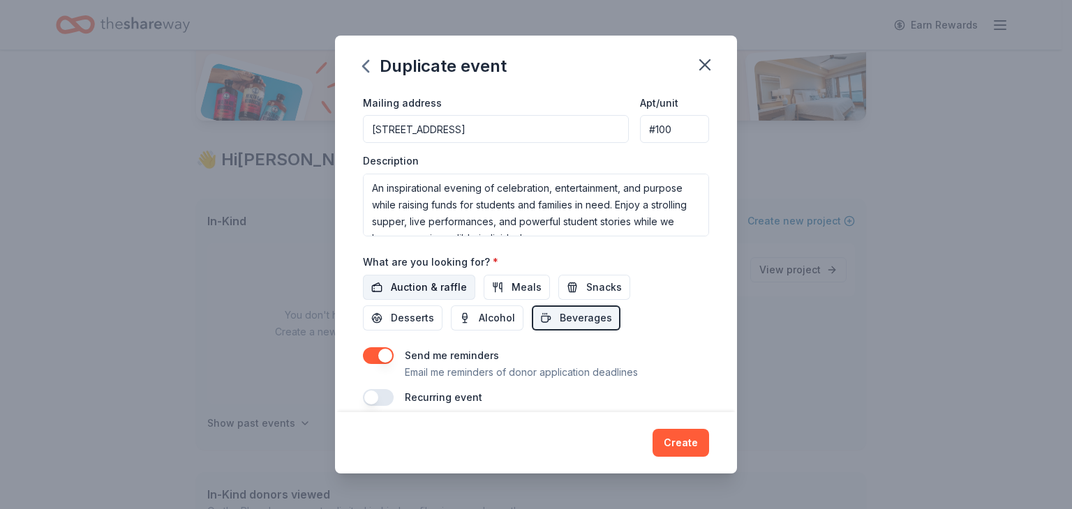
click at [396, 294] on button "Auction & raffle" at bounding box center [419, 287] width 112 height 25
click at [408, 323] on span "Desserts" at bounding box center [412, 318] width 43 height 17
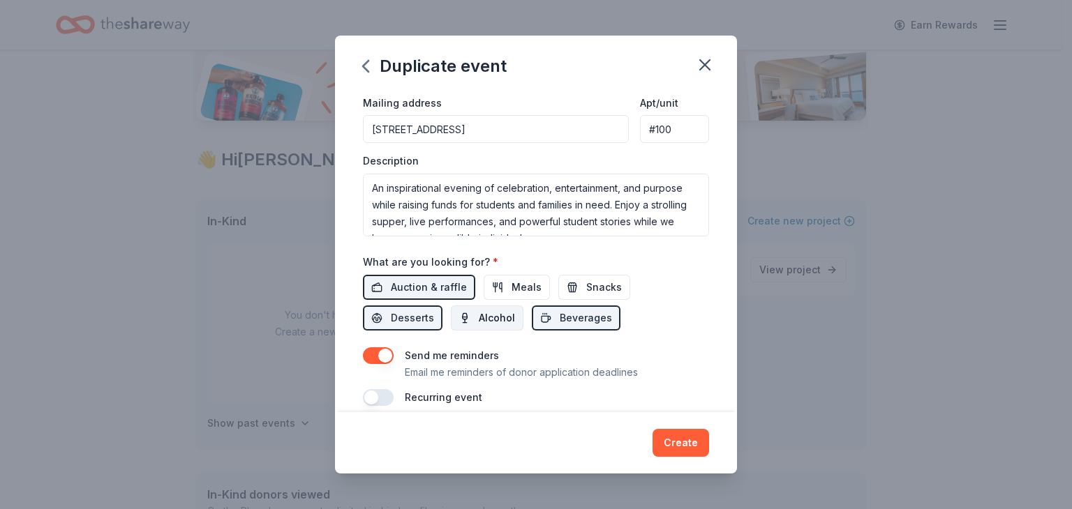
click at [479, 320] on span "Alcohol" at bounding box center [497, 318] width 36 height 17
drag, startPoint x: 507, startPoint y: 282, endPoint x: 586, endPoint y: 268, distance: 80.8
click at [507, 282] on button "Meals" at bounding box center [517, 287] width 66 height 25
click at [590, 289] on span "Snacks" at bounding box center [604, 287] width 36 height 17
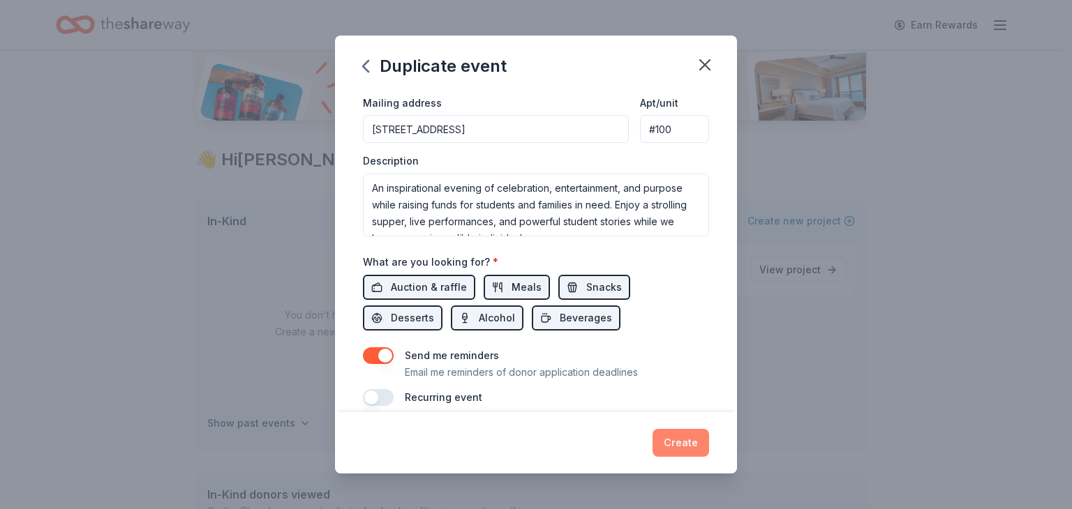
click at [687, 445] on button "Create" at bounding box center [680, 443] width 57 height 28
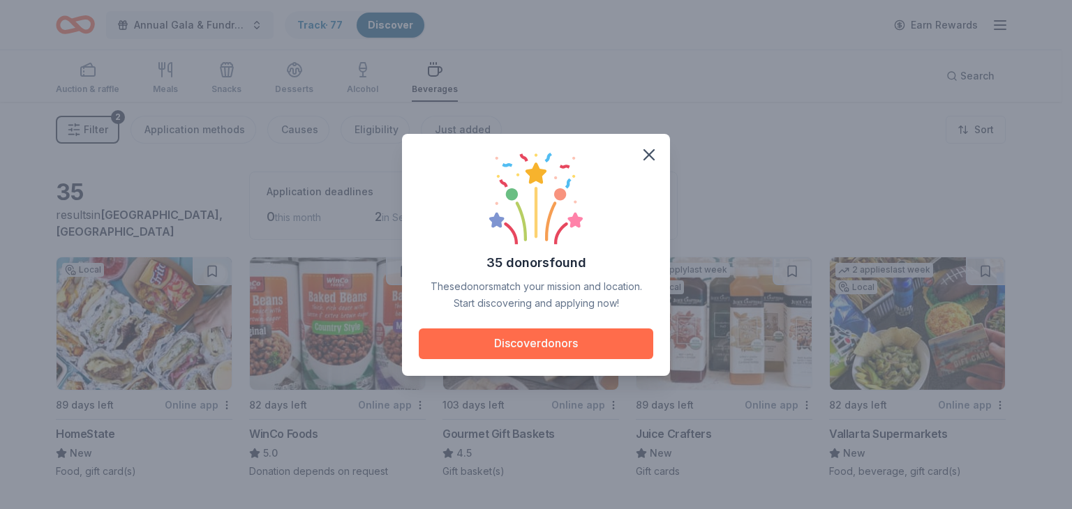
click at [581, 337] on button "Discover donors" at bounding box center [536, 344] width 234 height 31
